Goal: Transaction & Acquisition: Book appointment/travel/reservation

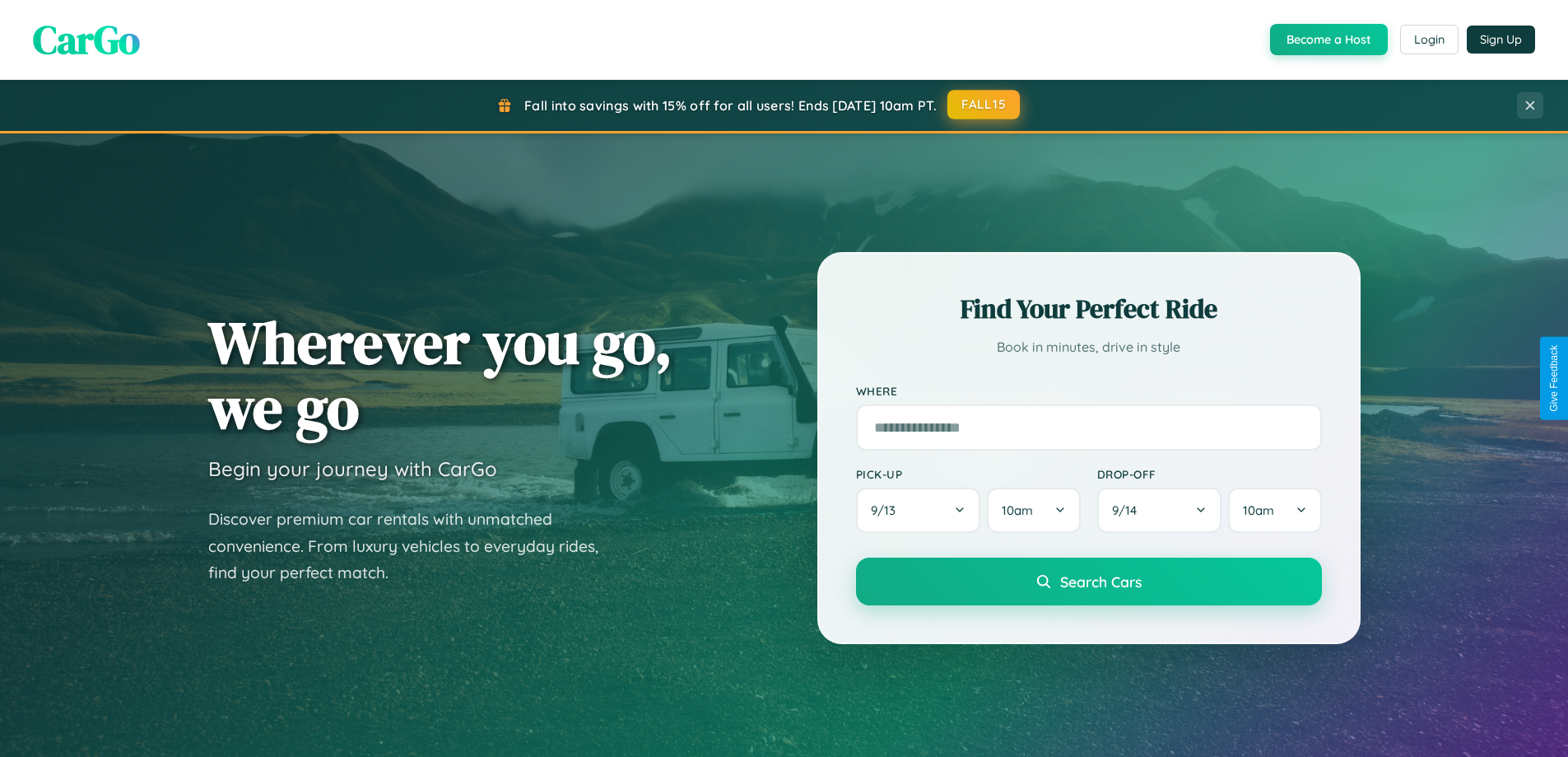
click at [984, 104] on button "FALL15" at bounding box center [983, 104] width 72 height 29
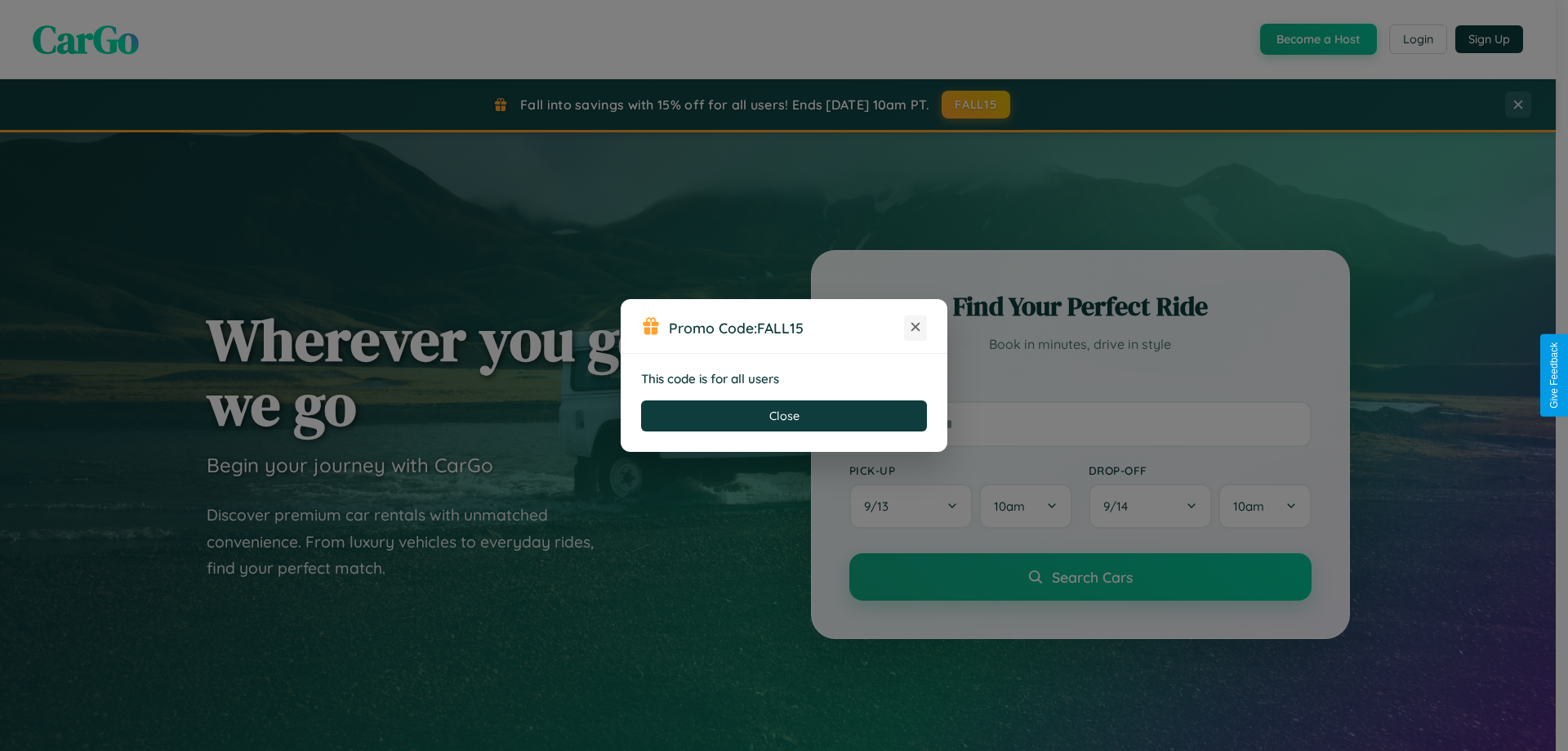
click at [915, 328] on icon at bounding box center [915, 327] width 16 height 16
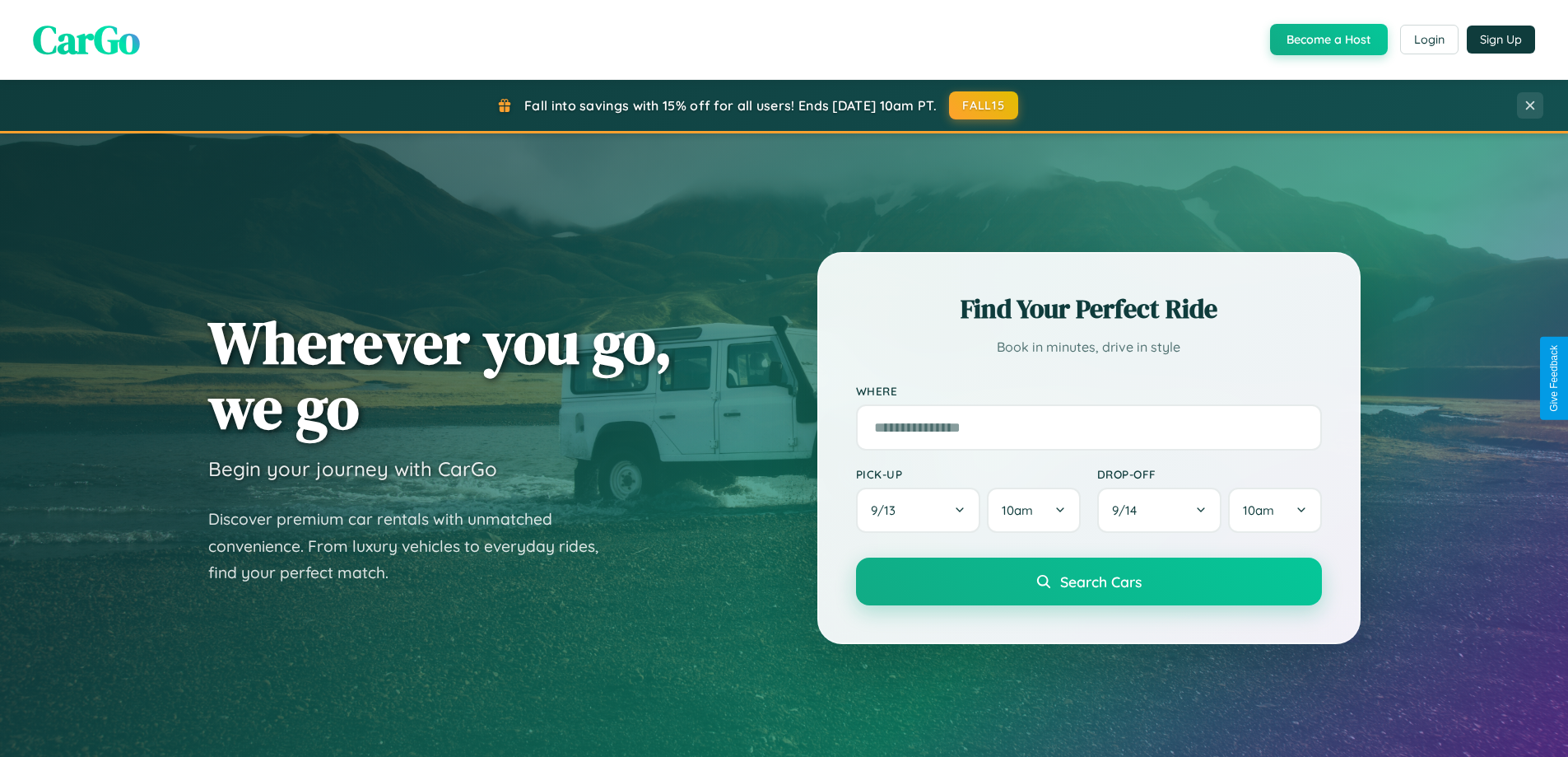
scroll to position [1648, 0]
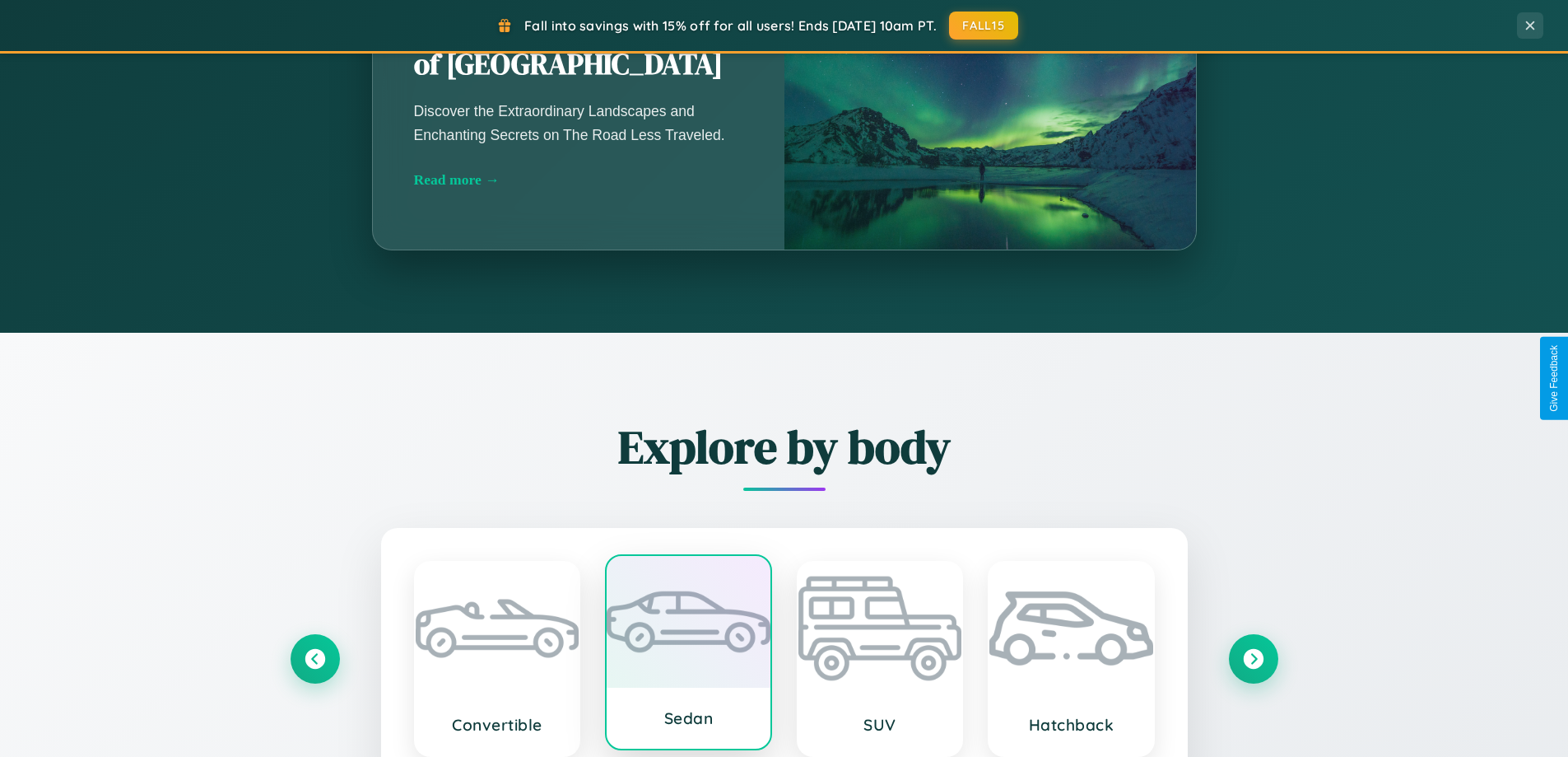
click at [688, 656] on div at bounding box center [689, 622] width 164 height 132
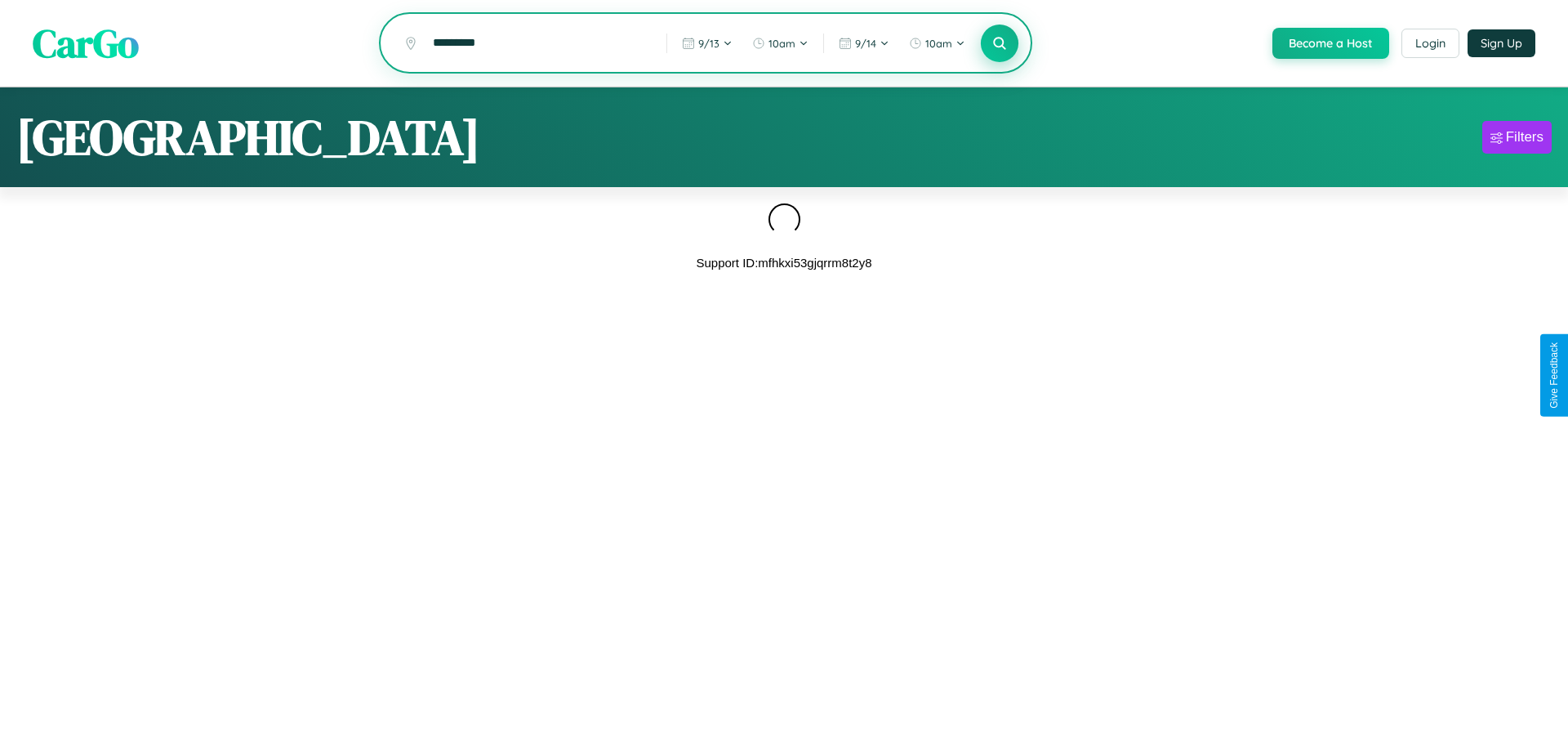
click at [998, 44] on icon at bounding box center [1000, 43] width 16 height 16
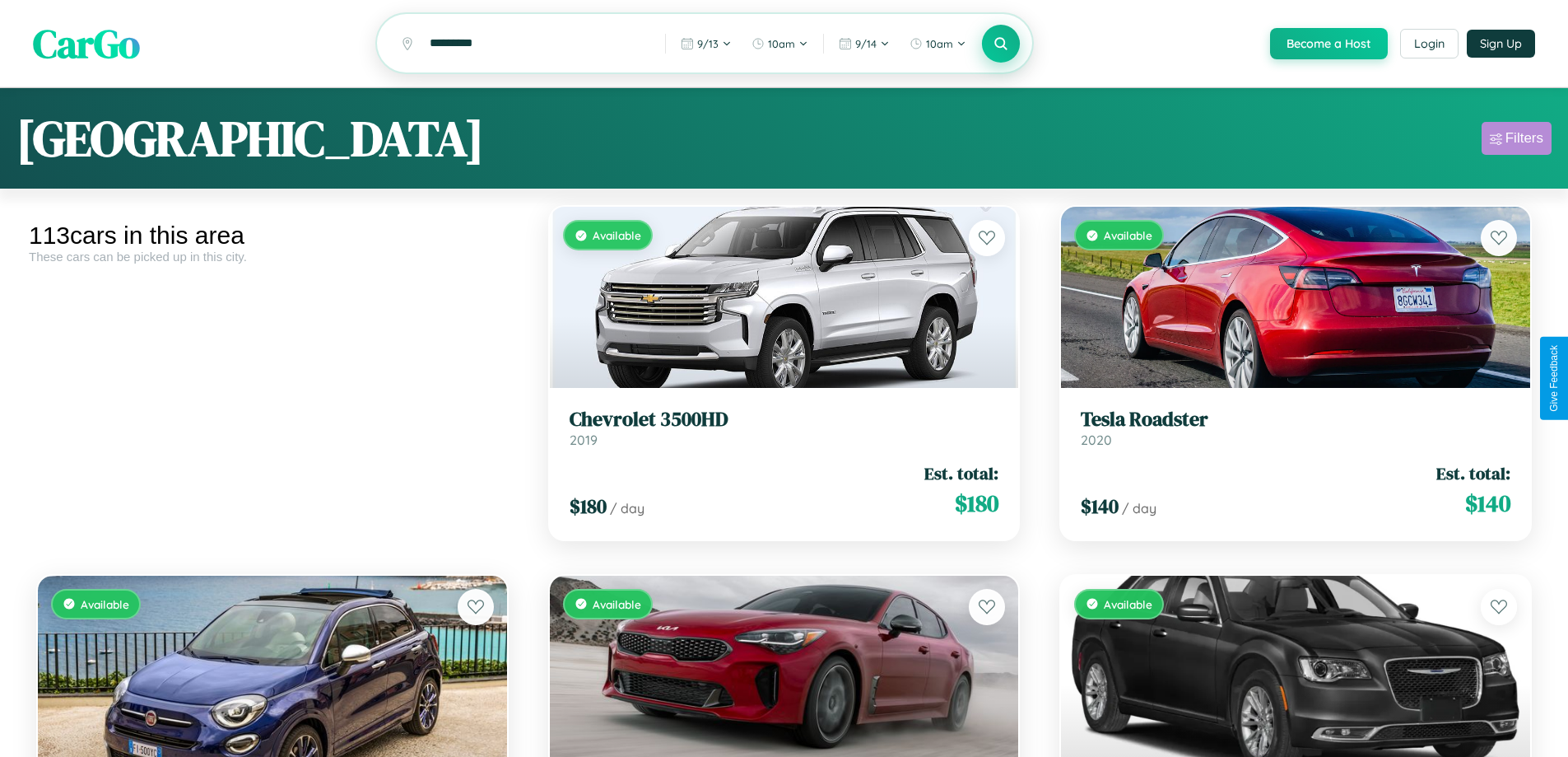
click at [1516, 141] on div "Filters" at bounding box center [1524, 138] width 37 height 16
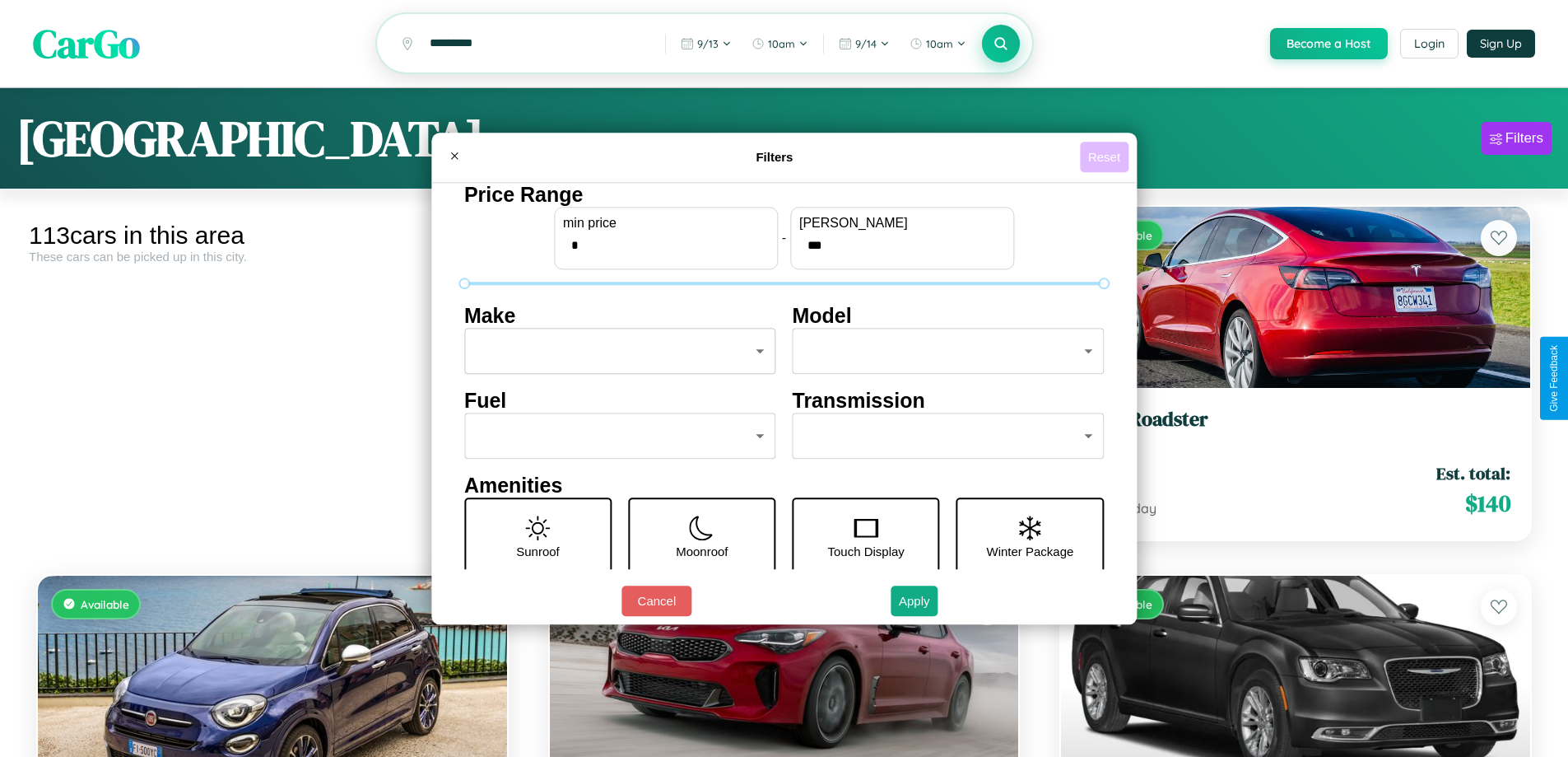
click at [1107, 156] on button "Reset" at bounding box center [1104, 157] width 48 height 30
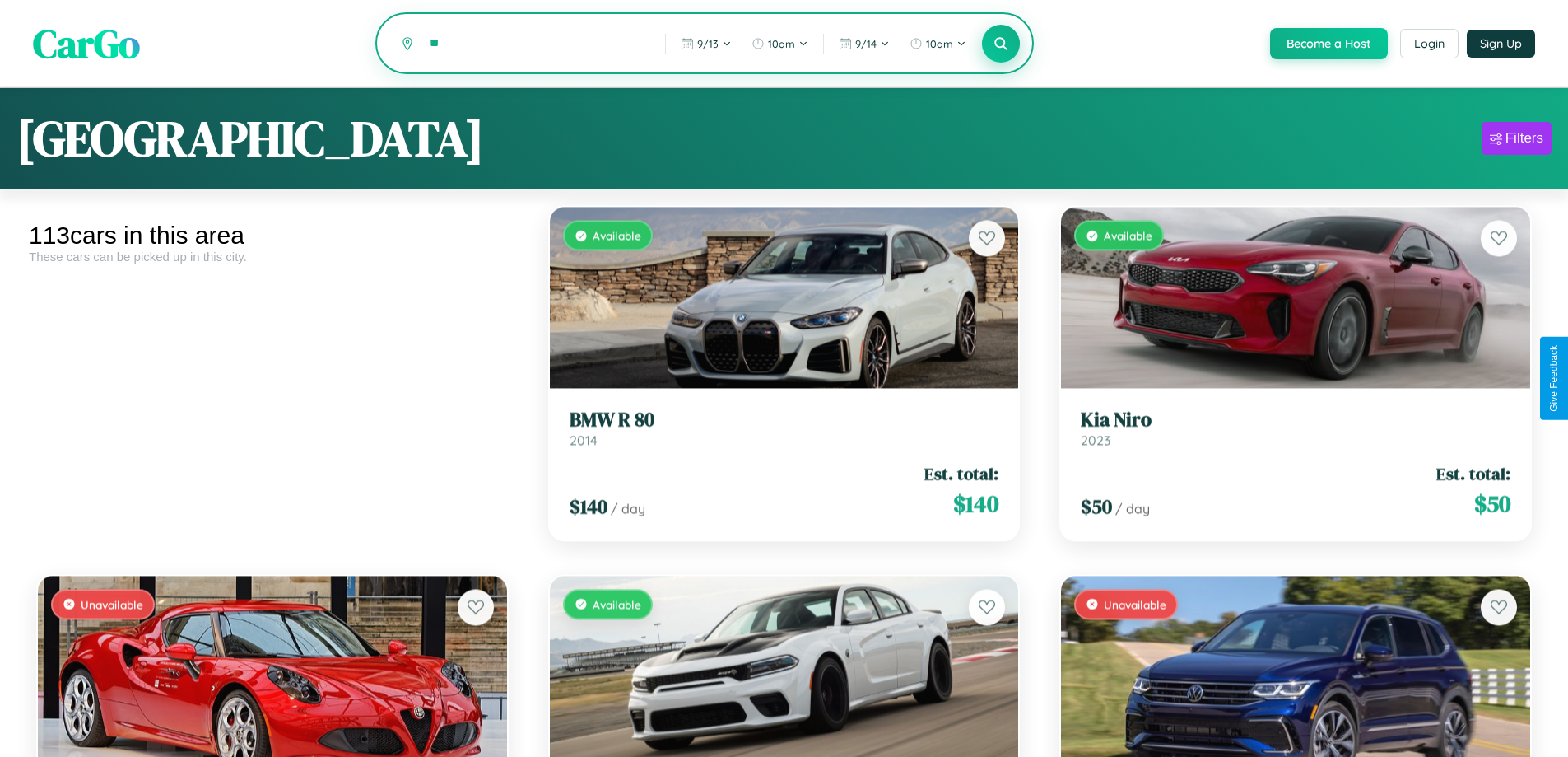
type input "*"
type input "*****"
click at [1000, 45] on icon at bounding box center [1001, 44] width 16 height 16
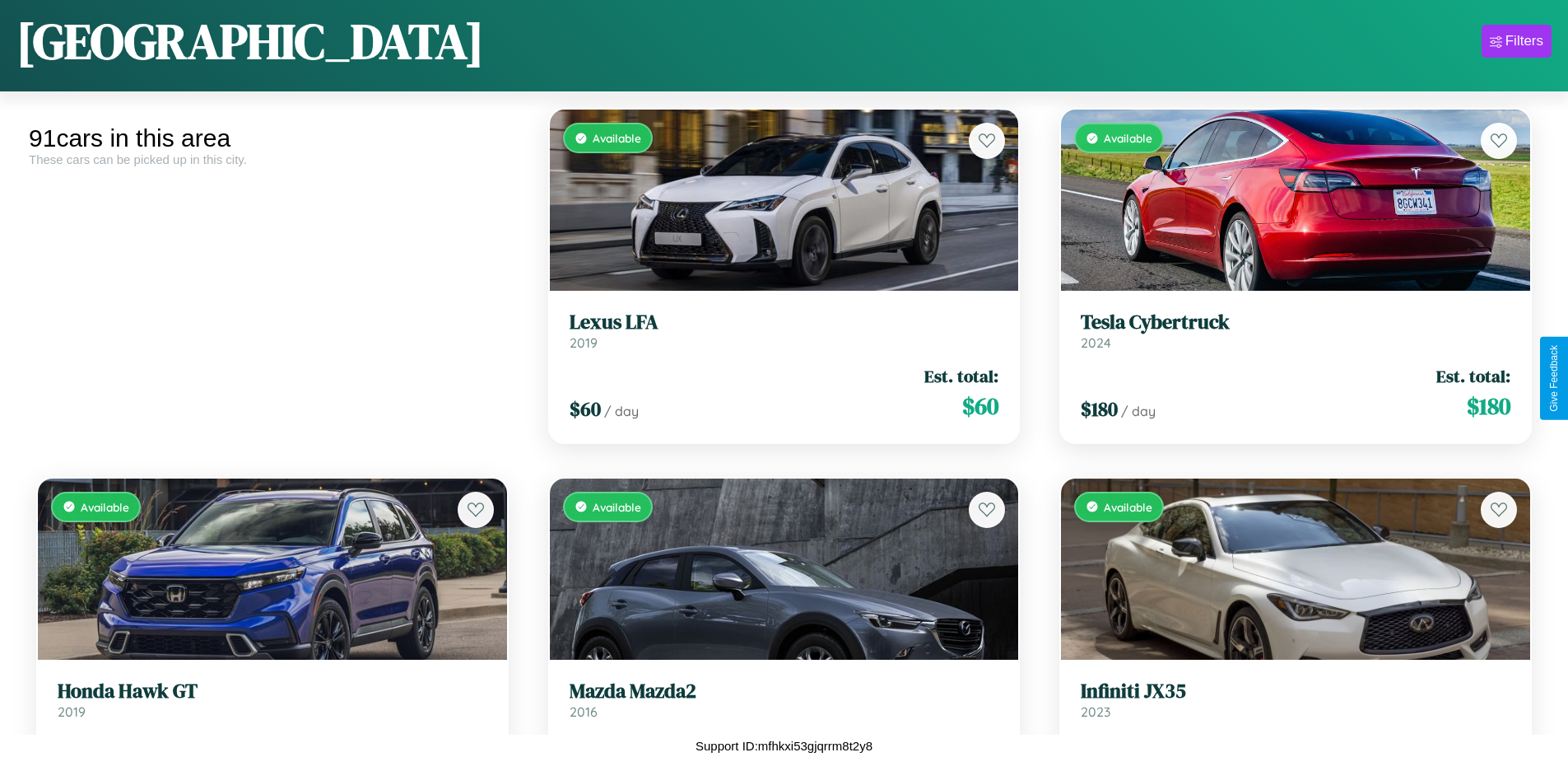
scroll to position [5024, 0]
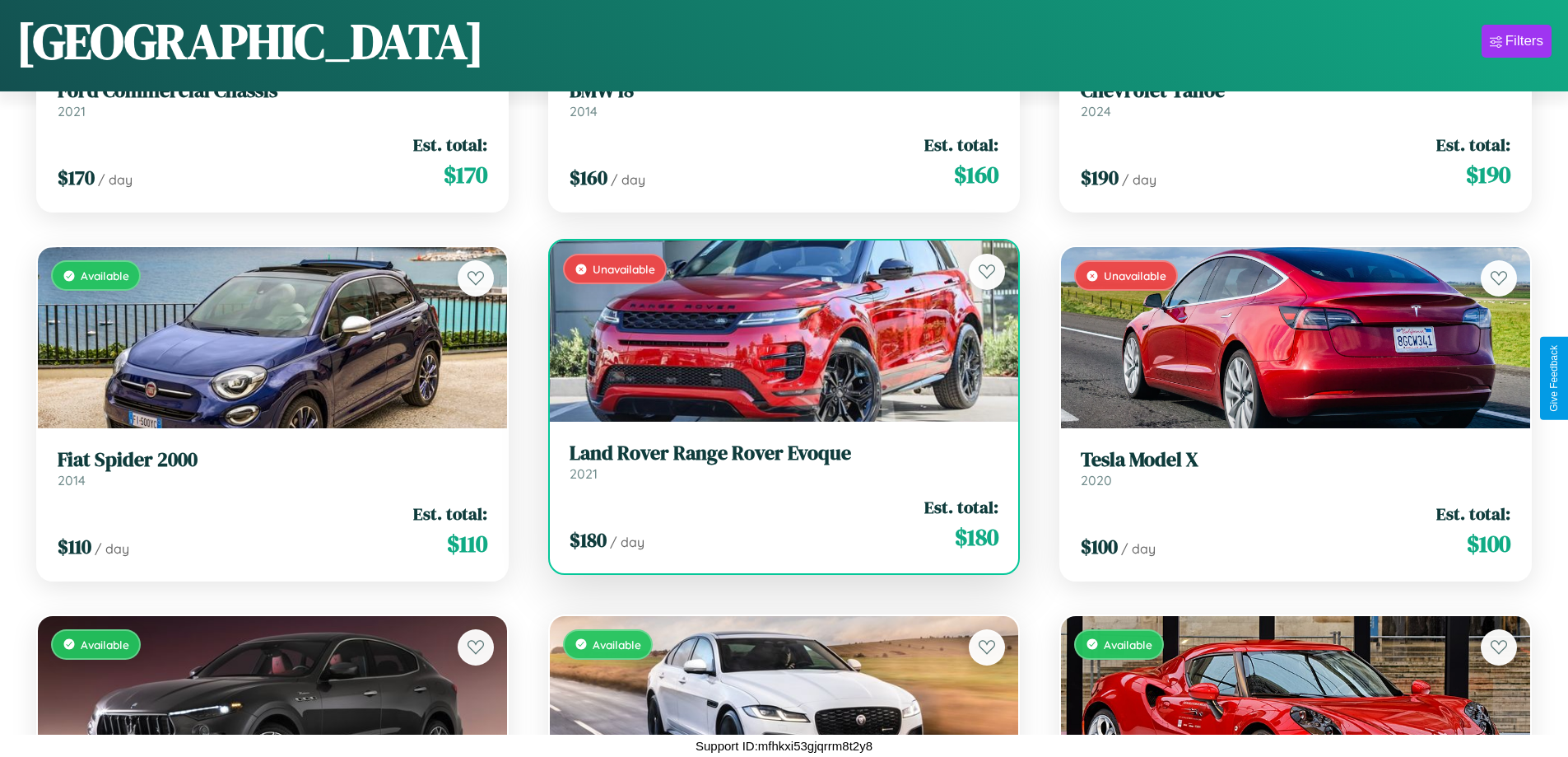
click at [777, 334] on div "Unavailable" at bounding box center [784, 330] width 469 height 181
click at [777, 331] on div "Unavailable" at bounding box center [784, 330] width 469 height 181
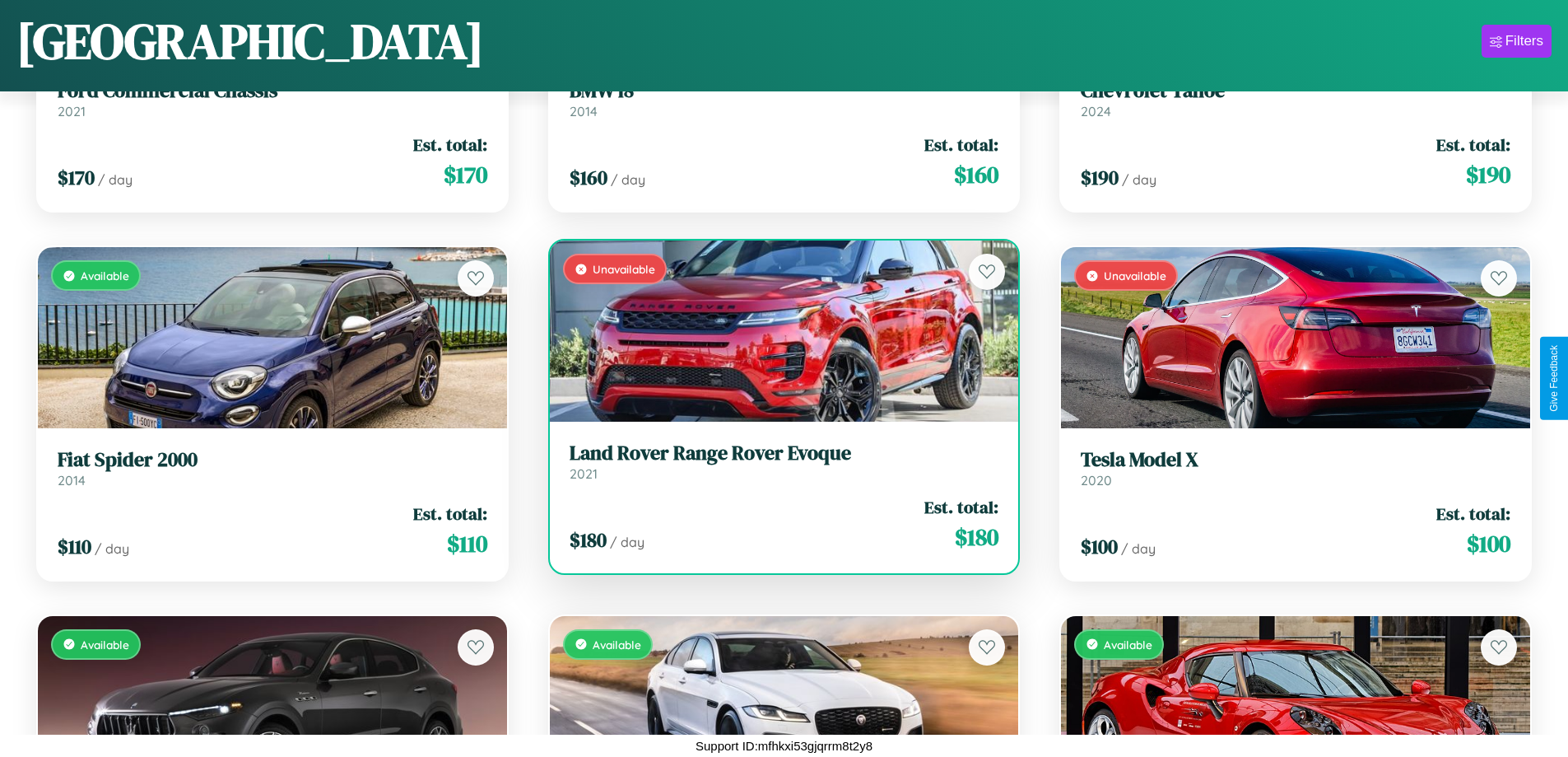
click at [777, 331] on div "Unavailable" at bounding box center [784, 330] width 469 height 181
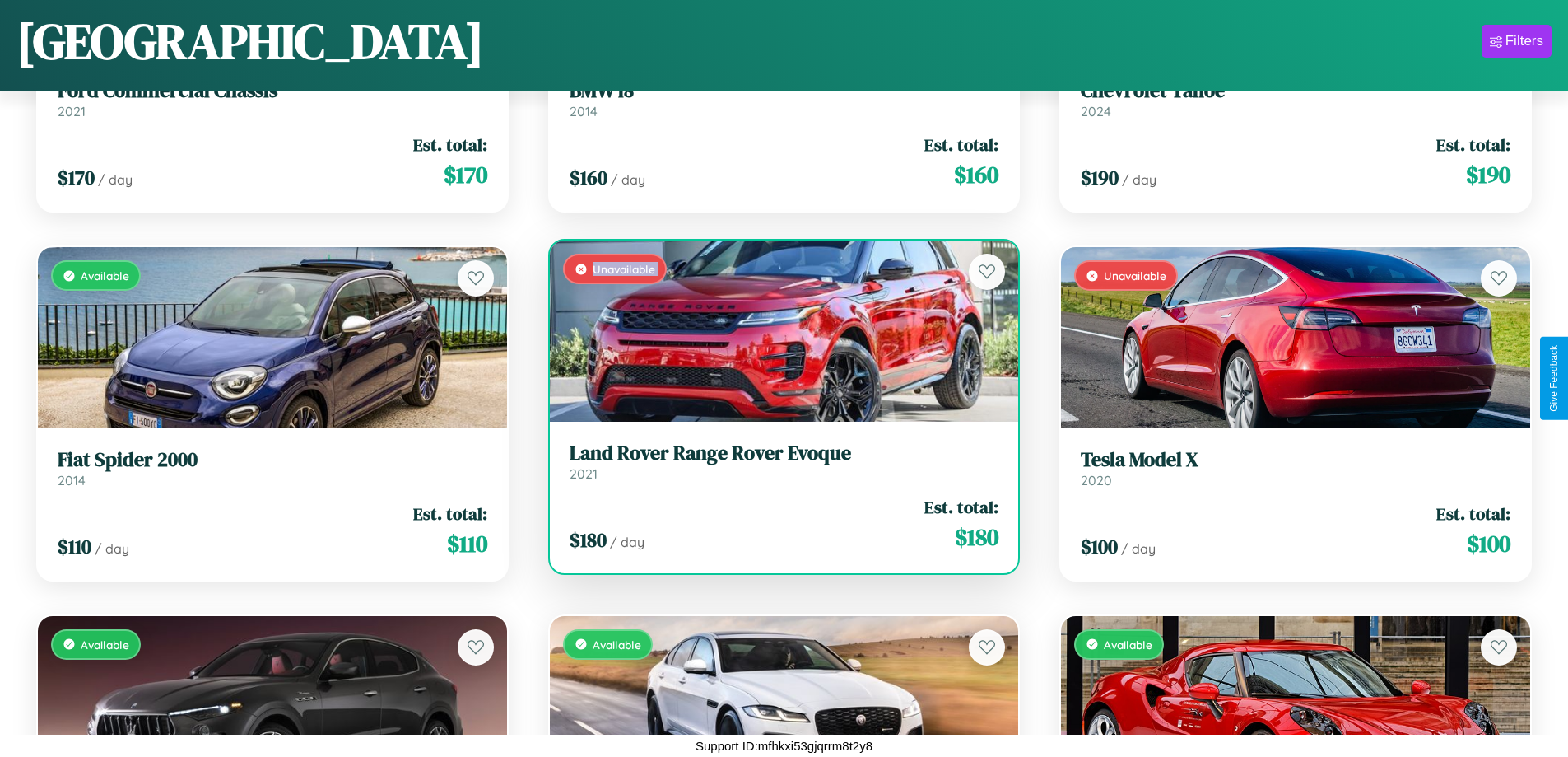
click at [777, 331] on div "Unavailable" at bounding box center [784, 330] width 469 height 181
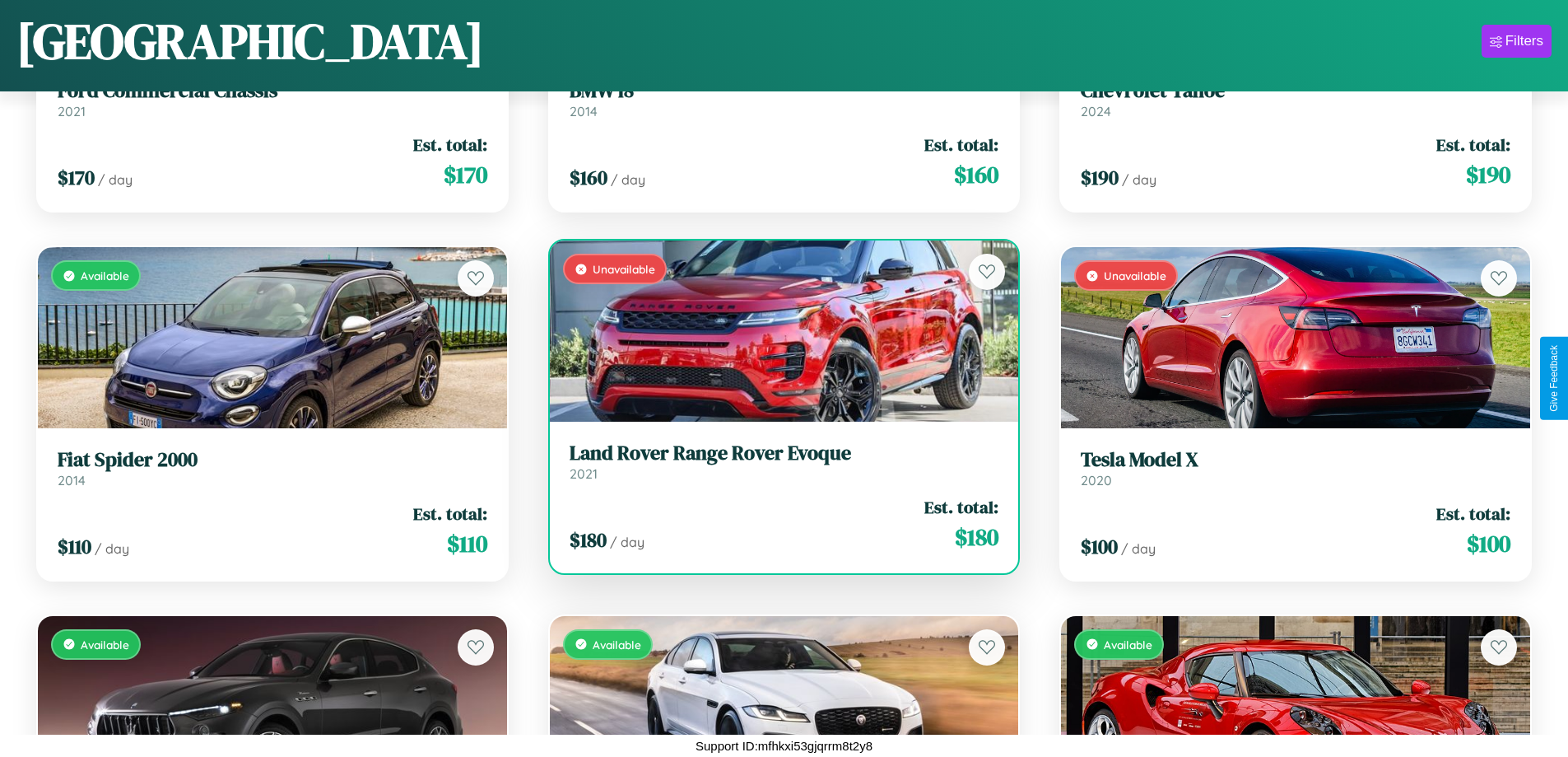
click at [777, 331] on div "Unavailable" at bounding box center [784, 330] width 469 height 181
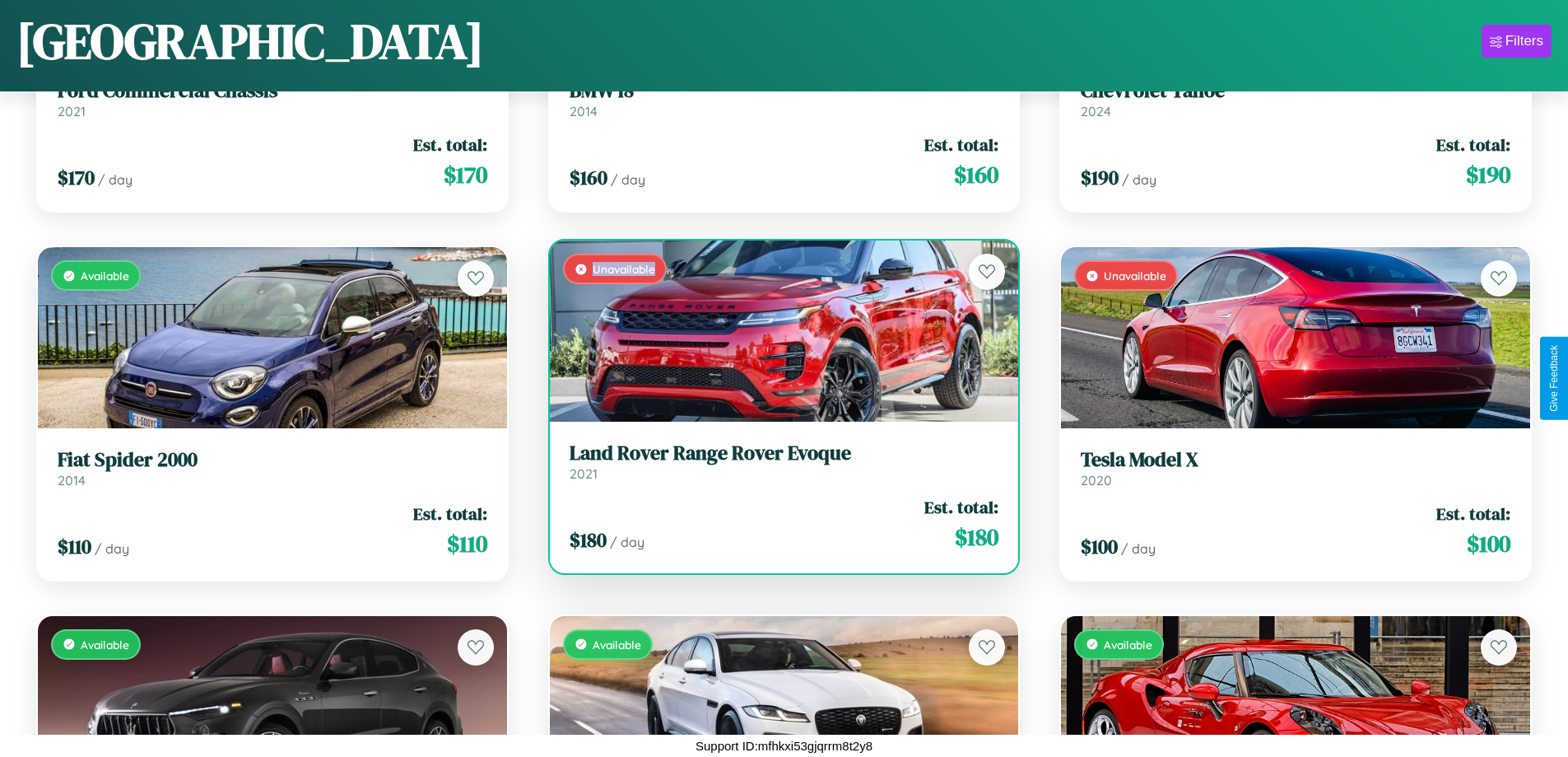
click at [777, 331] on div "Unavailable" at bounding box center [784, 330] width 469 height 181
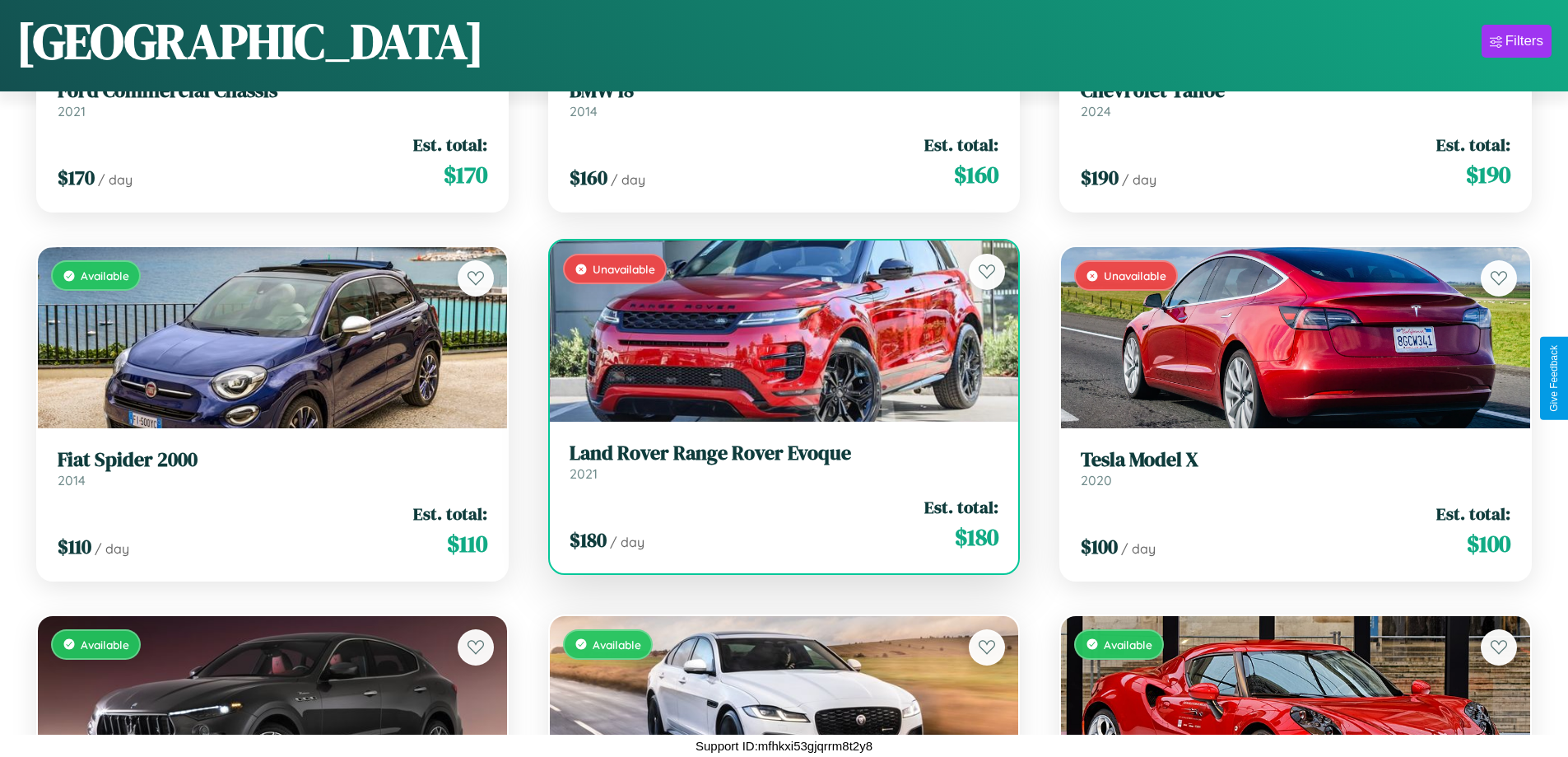
click at [777, 461] on h3 "Land Rover Range Rover Evoque" at bounding box center [784, 453] width 429 height 24
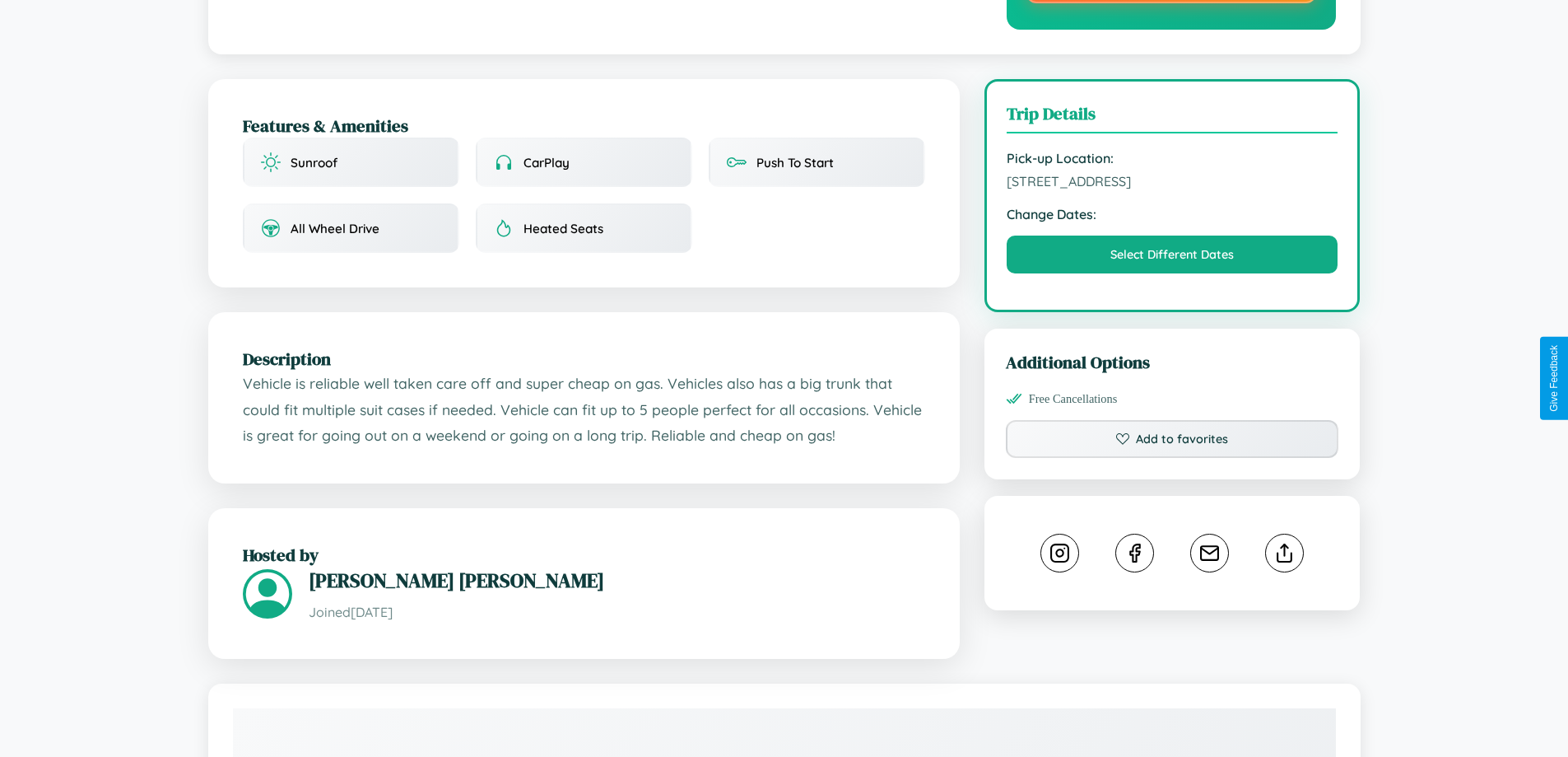
scroll to position [478, 0]
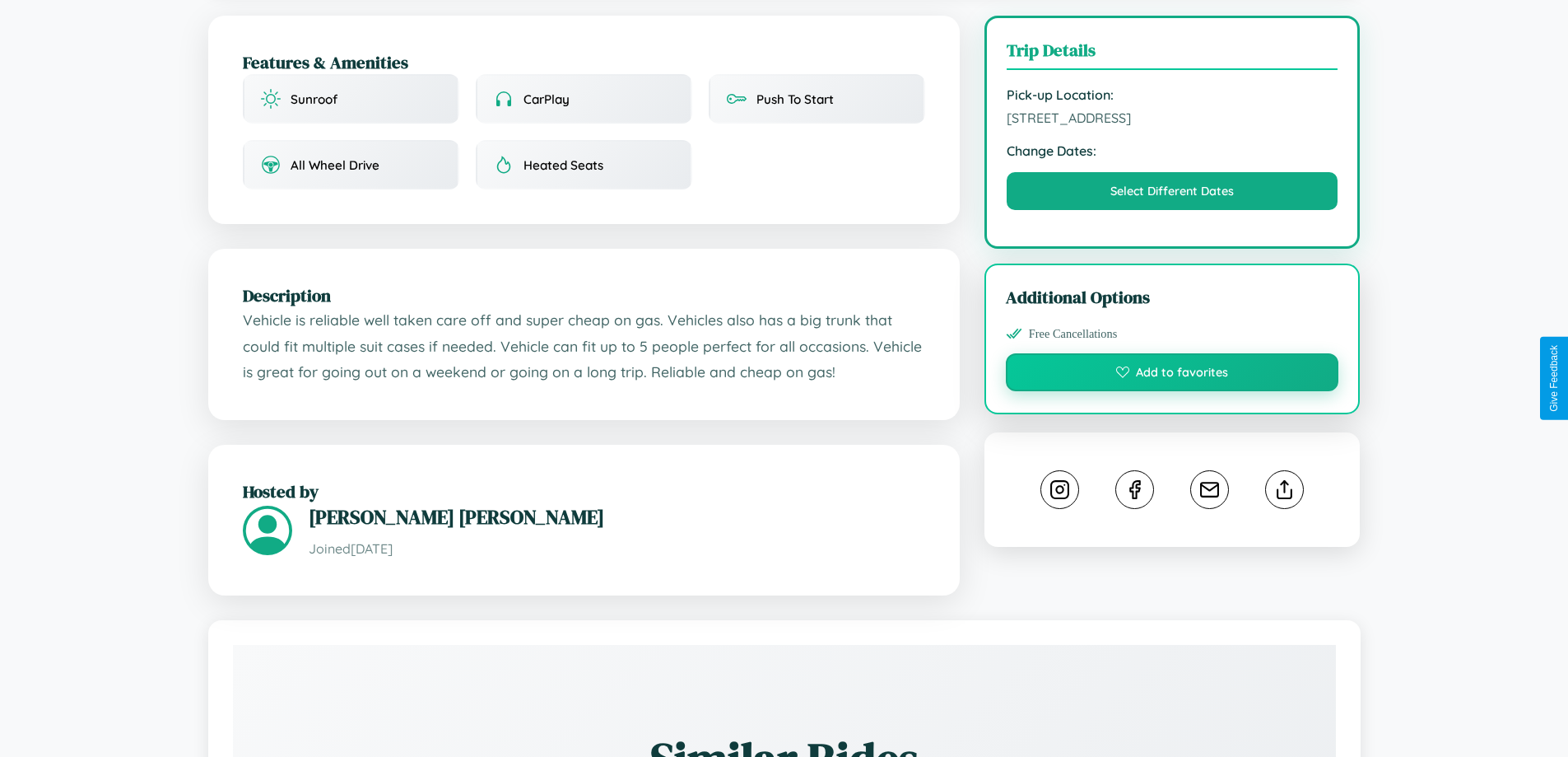
click at [1172, 378] on button "Add to favorites" at bounding box center [1173, 372] width 334 height 37
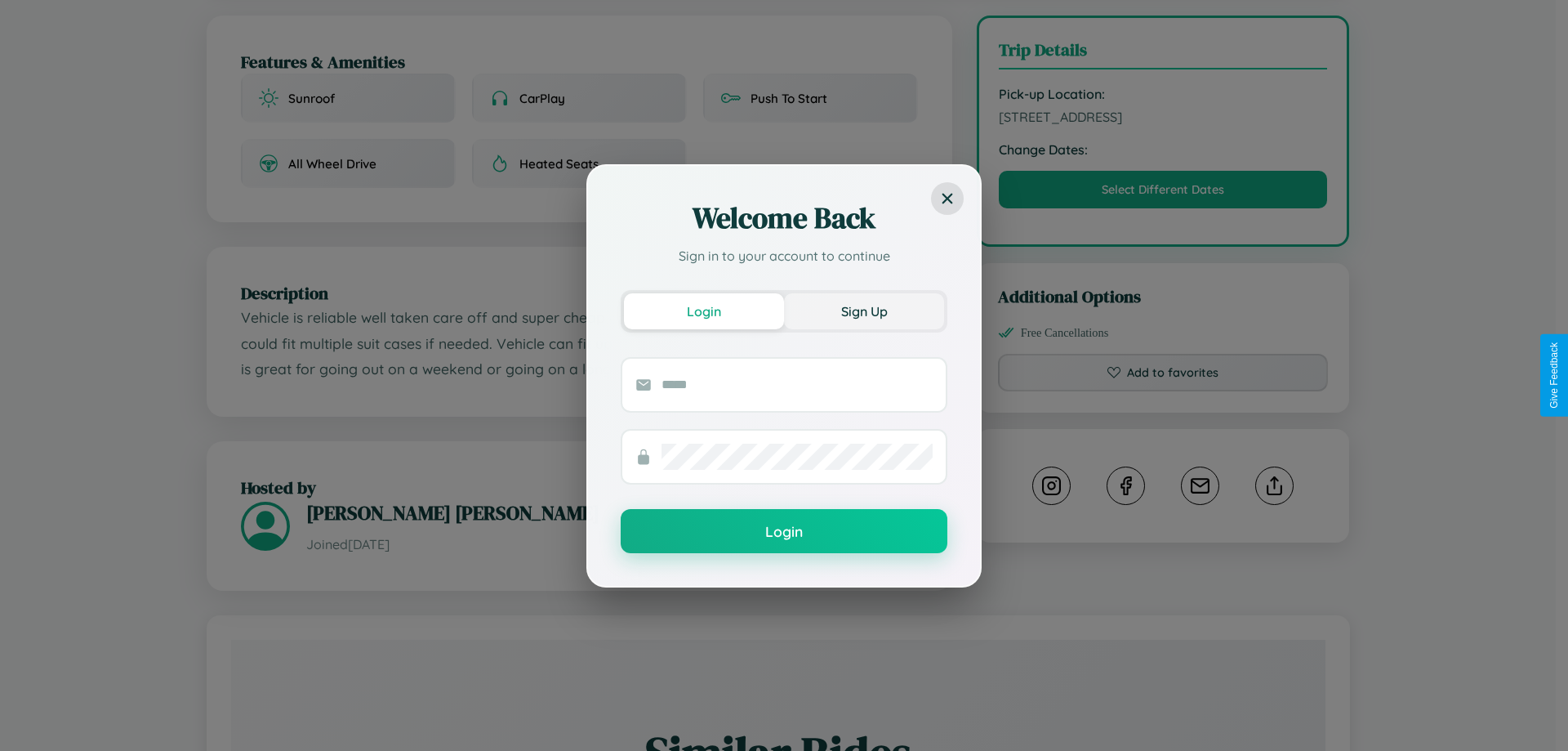
click at [864, 310] on button "Sign Up" at bounding box center [863, 311] width 160 height 36
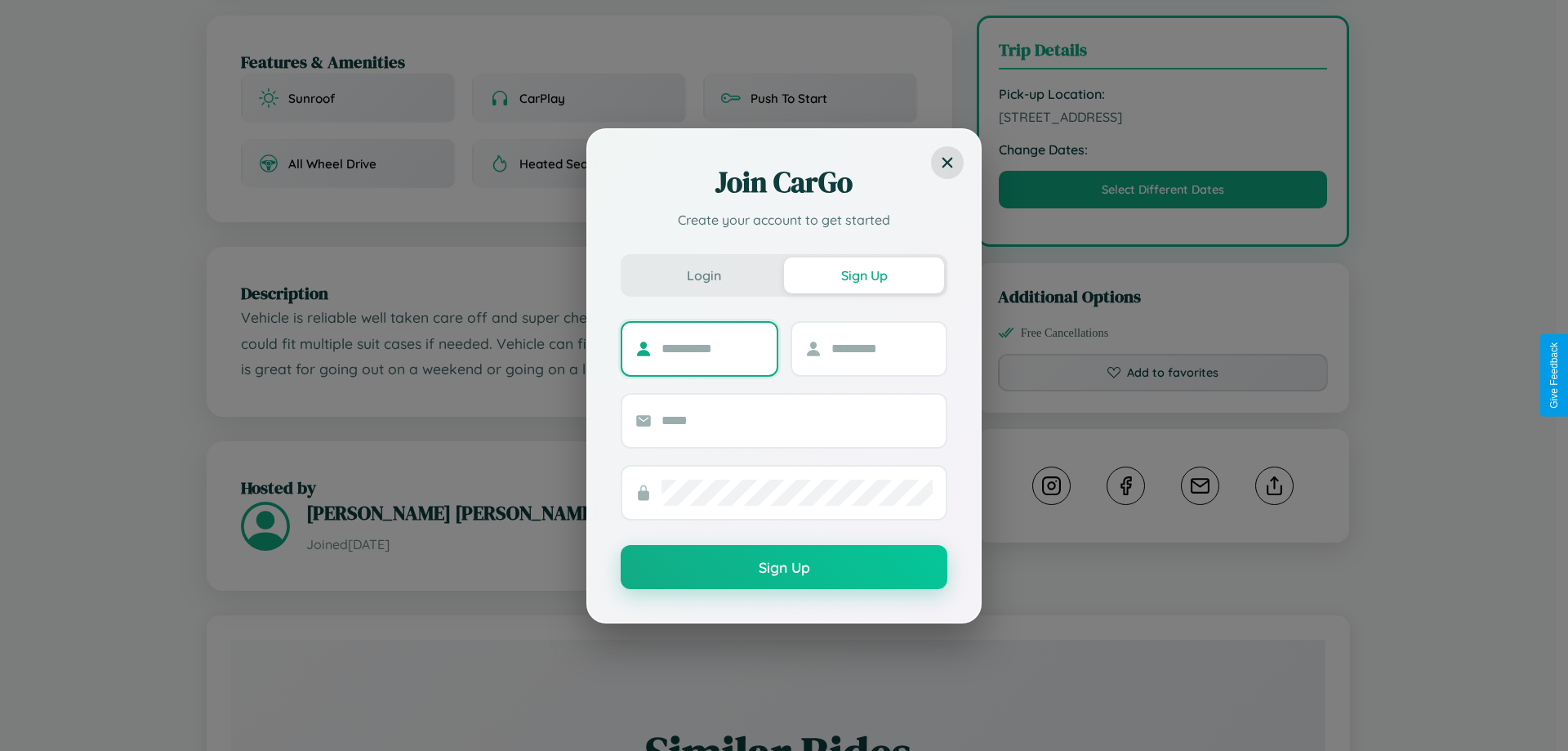
click at [712, 348] on input "text" at bounding box center [712, 349] width 102 height 27
type input "****"
click at [881, 348] on input "text" at bounding box center [882, 349] width 102 height 27
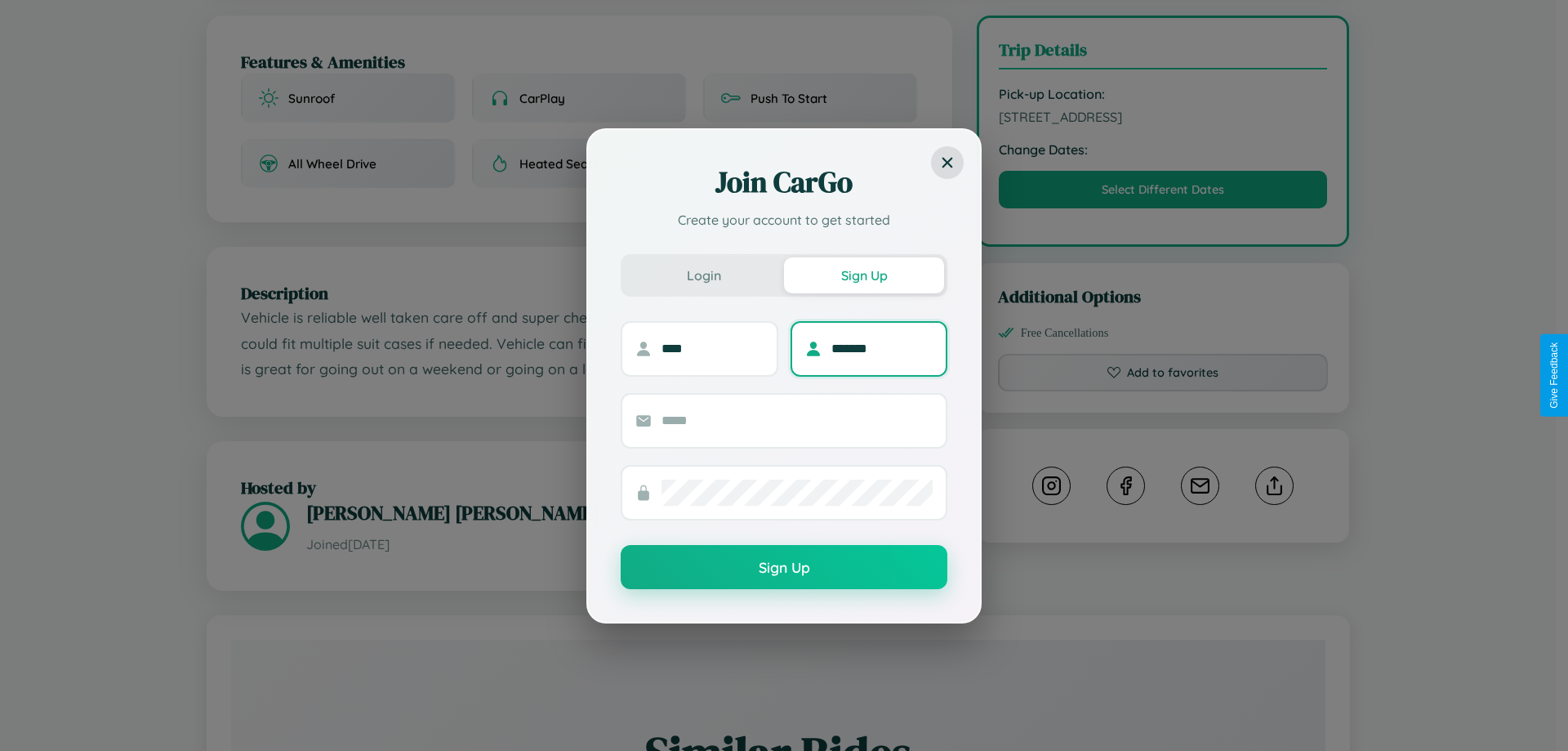
type input "*******"
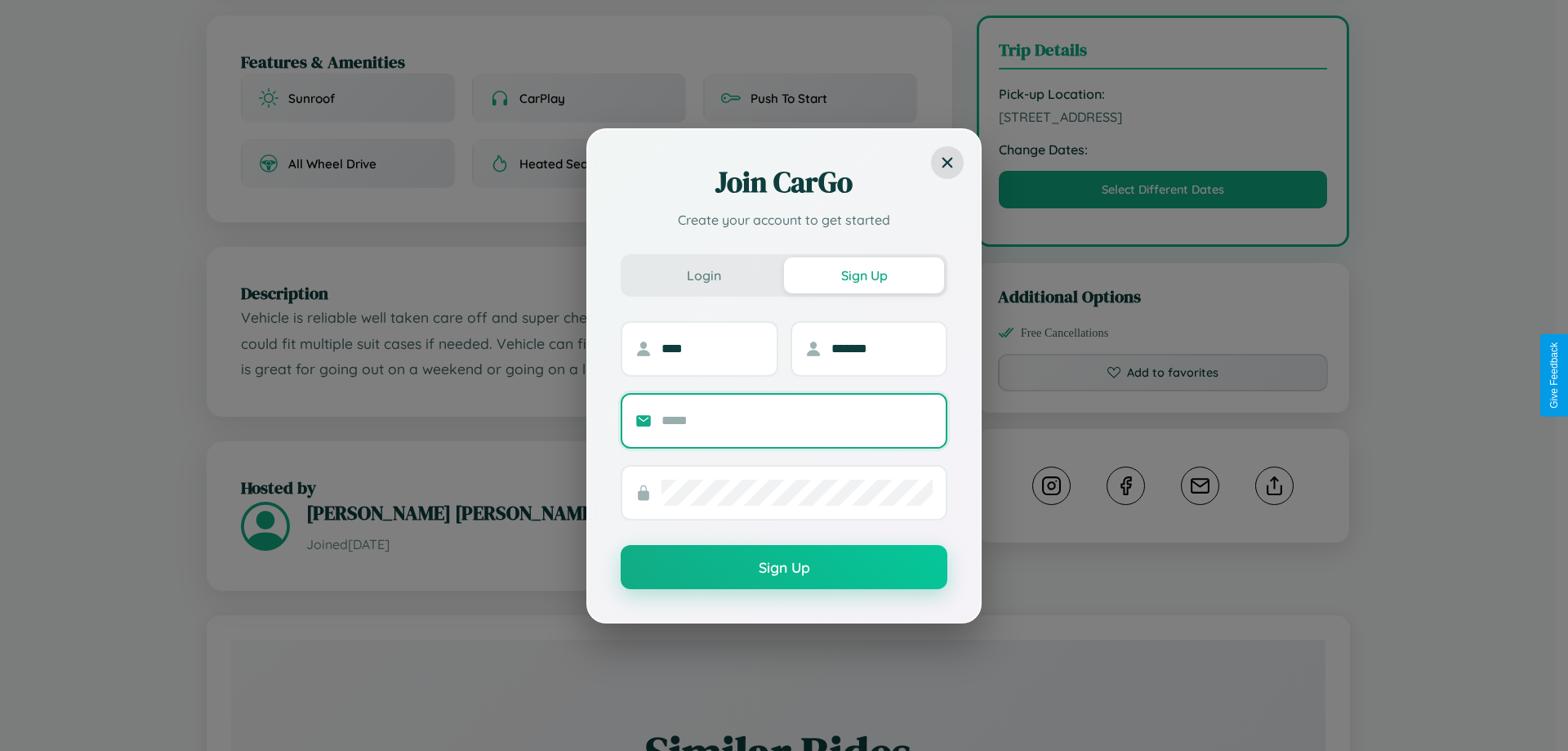
click at [797, 420] on input "text" at bounding box center [797, 421] width 271 height 27
type input "**********"
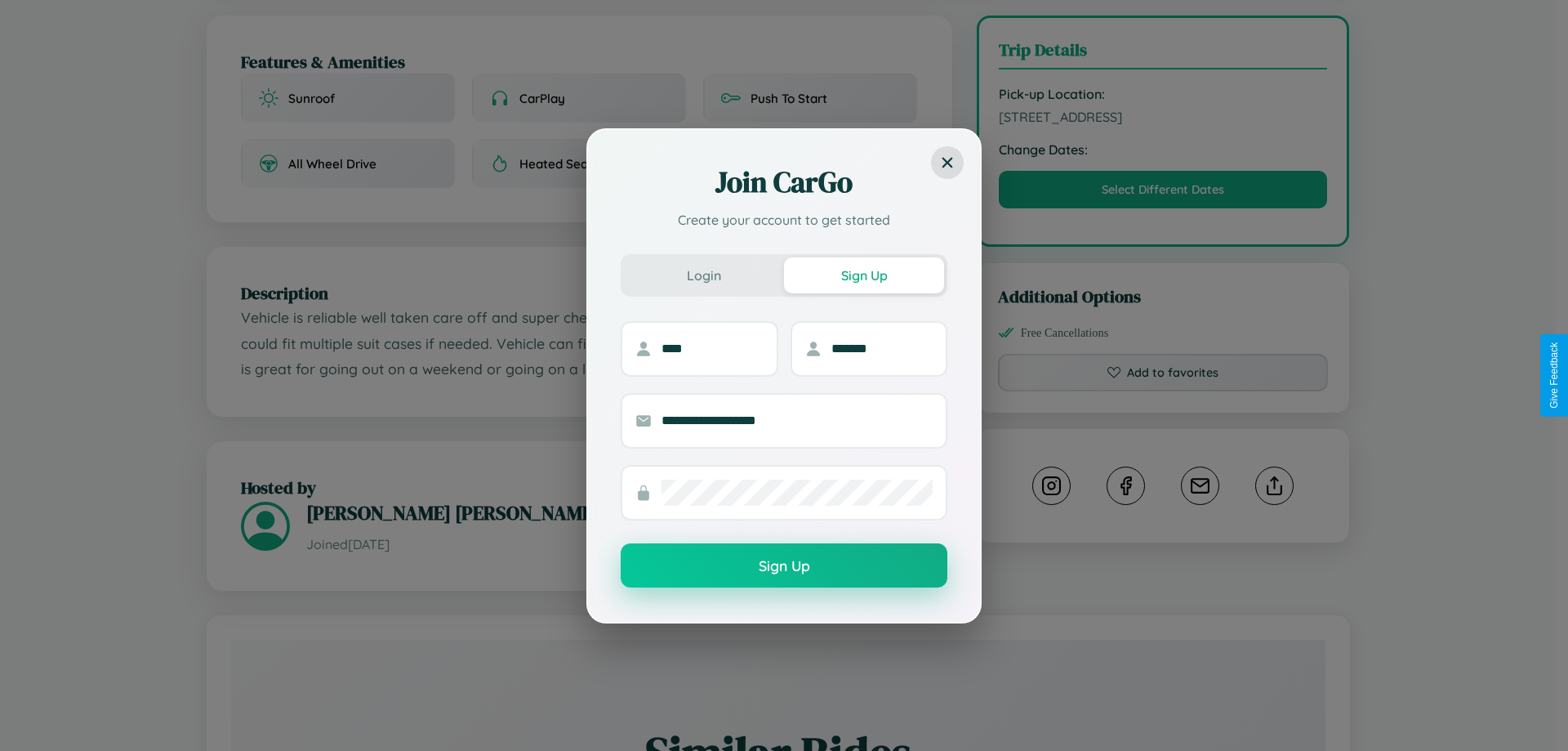
click at [784, 566] on button "Sign Up" at bounding box center [784, 565] width 327 height 44
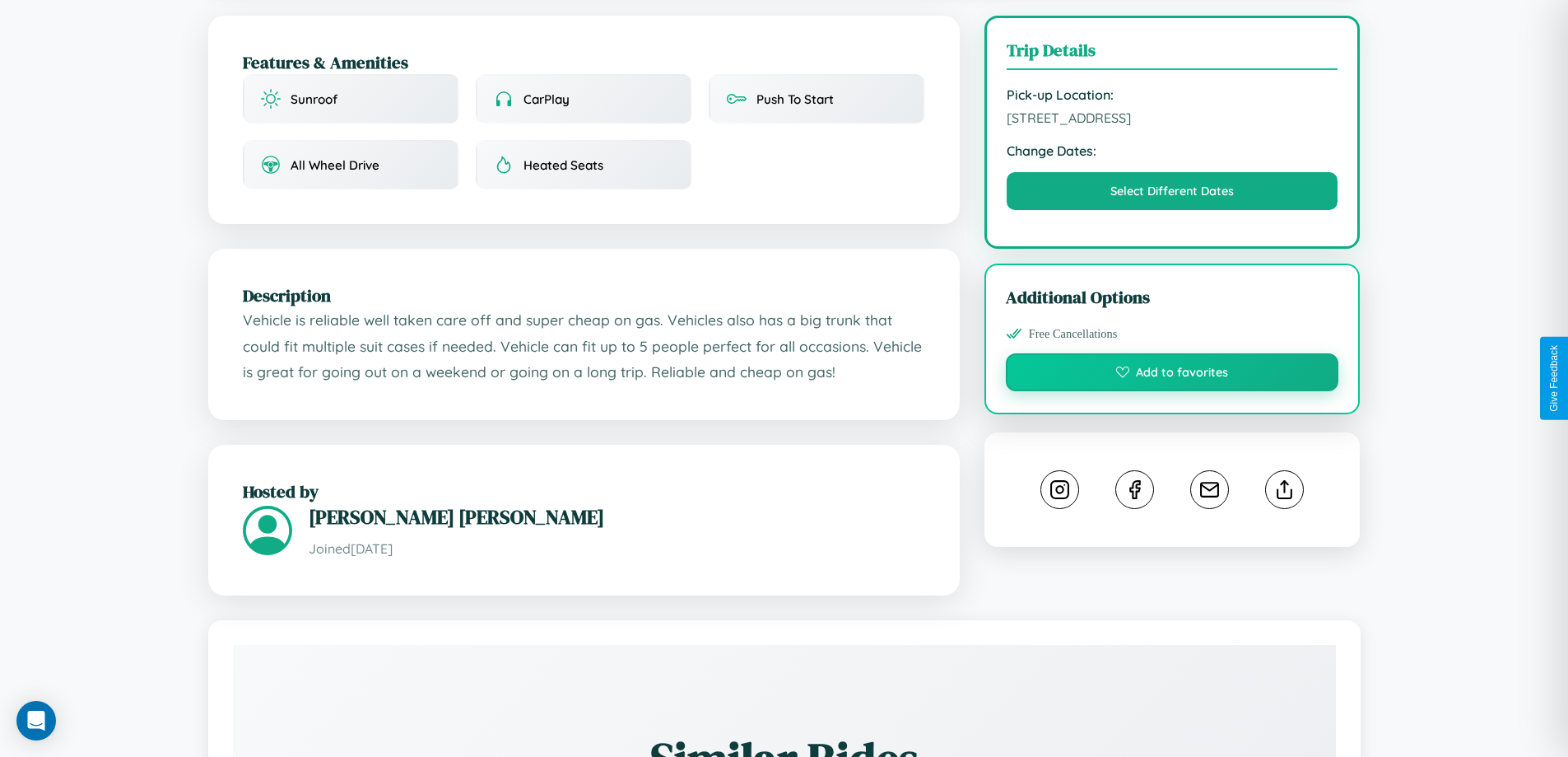
click at [1172, 375] on button "Add to favorites" at bounding box center [1173, 372] width 334 height 37
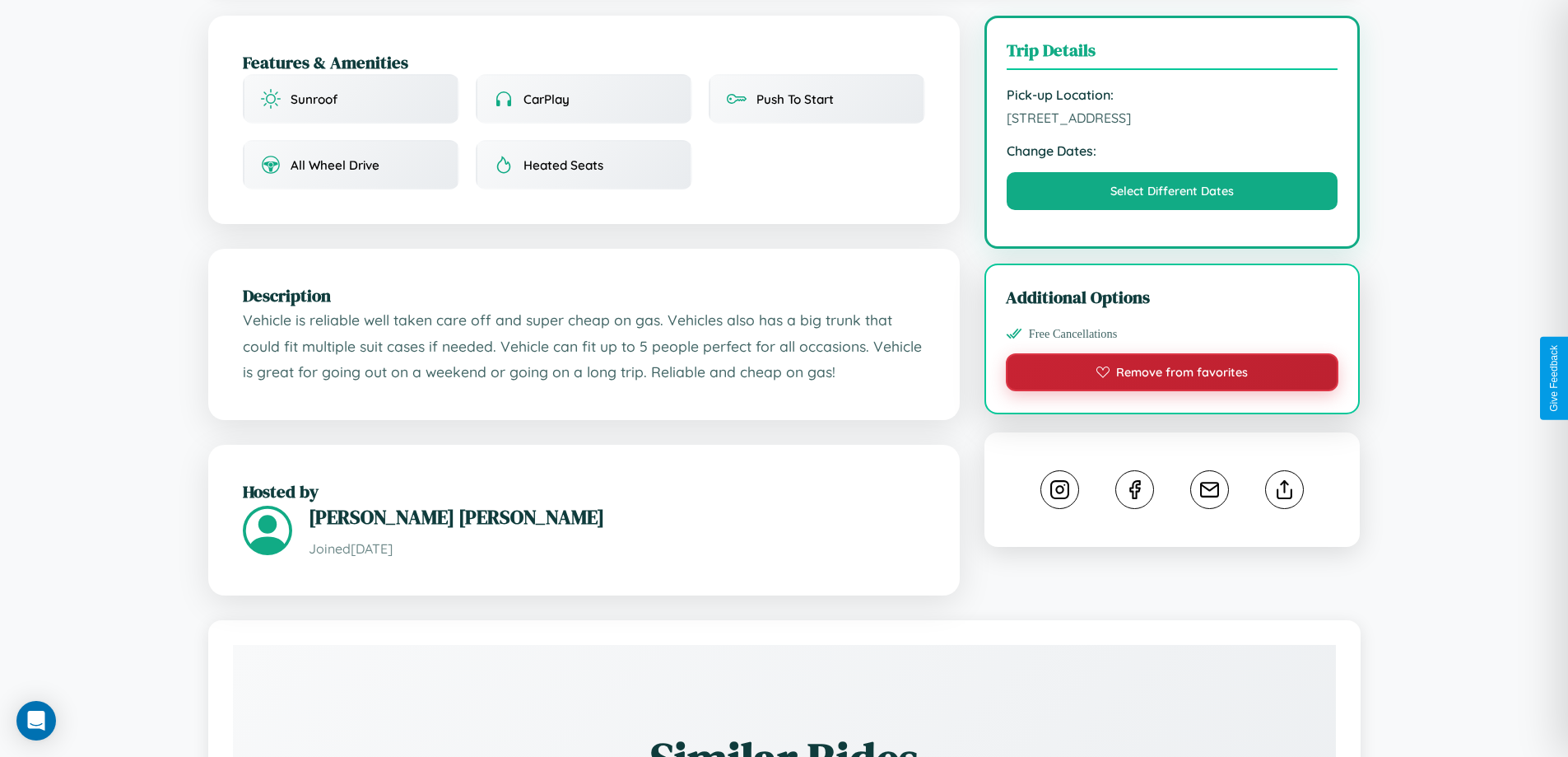
scroll to position [0, 0]
